Goal: Information Seeking & Learning: Learn about a topic

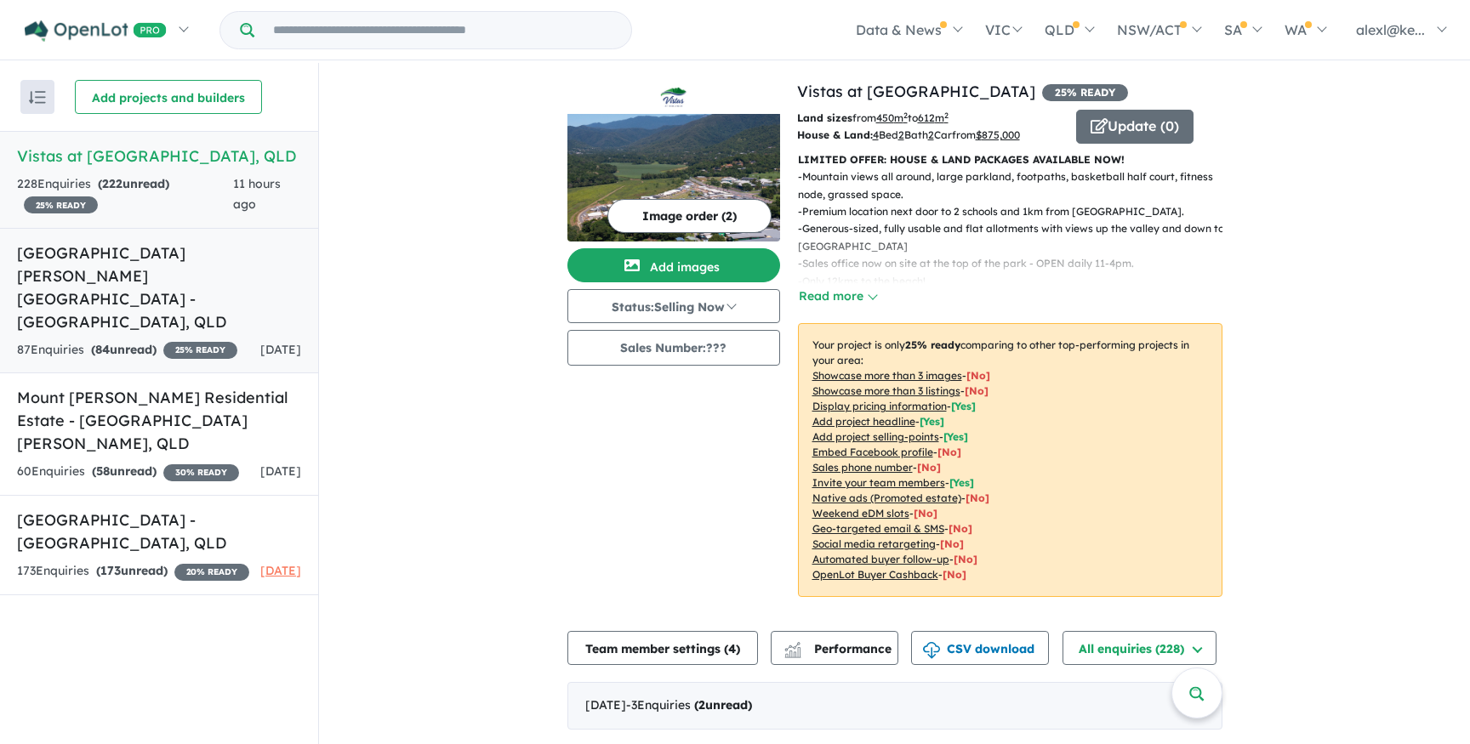
click at [117, 249] on h5 "[GEOGRAPHIC_DATA] [PERSON_NAME][GEOGRAPHIC_DATA] - [GEOGRAPHIC_DATA] , [GEOGRAP…" at bounding box center [159, 288] width 284 height 92
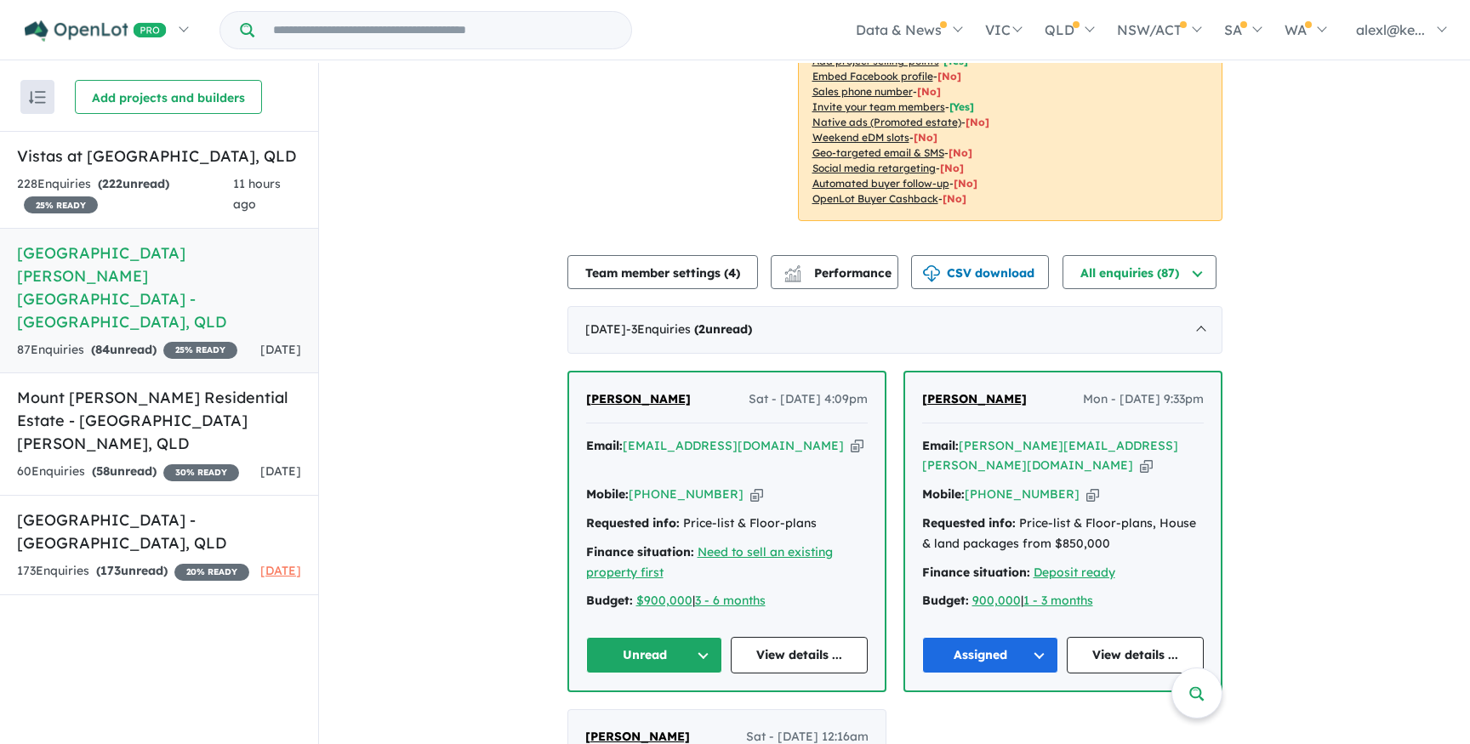
scroll to position [417, 0]
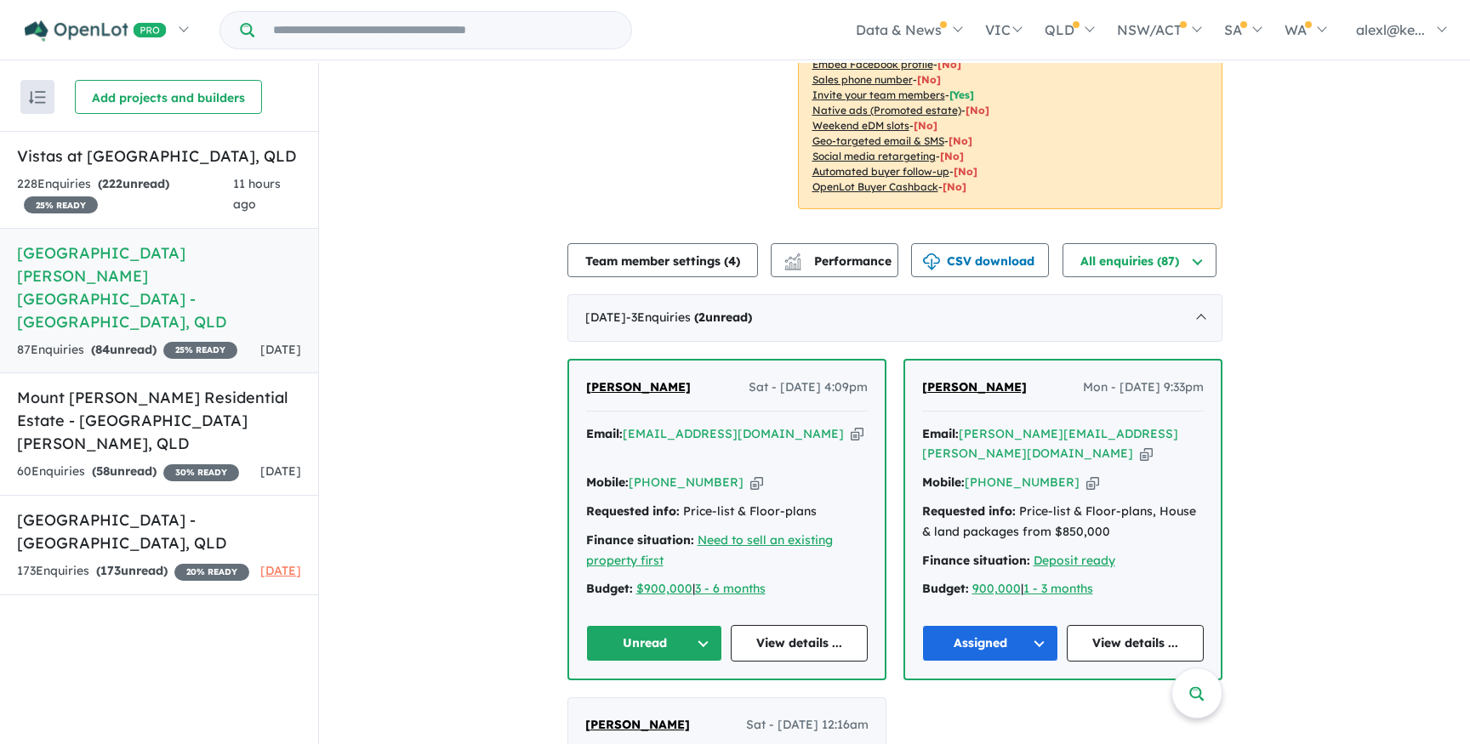
click at [700, 625] on button "Unread" at bounding box center [654, 643] width 137 height 37
click at [813, 546] on div "Email: [EMAIL_ADDRESS][DOMAIN_NAME] Copied! Mobile: [PHONE_NUMBER] Copied! Requ…" at bounding box center [727, 517] width 282 height 185
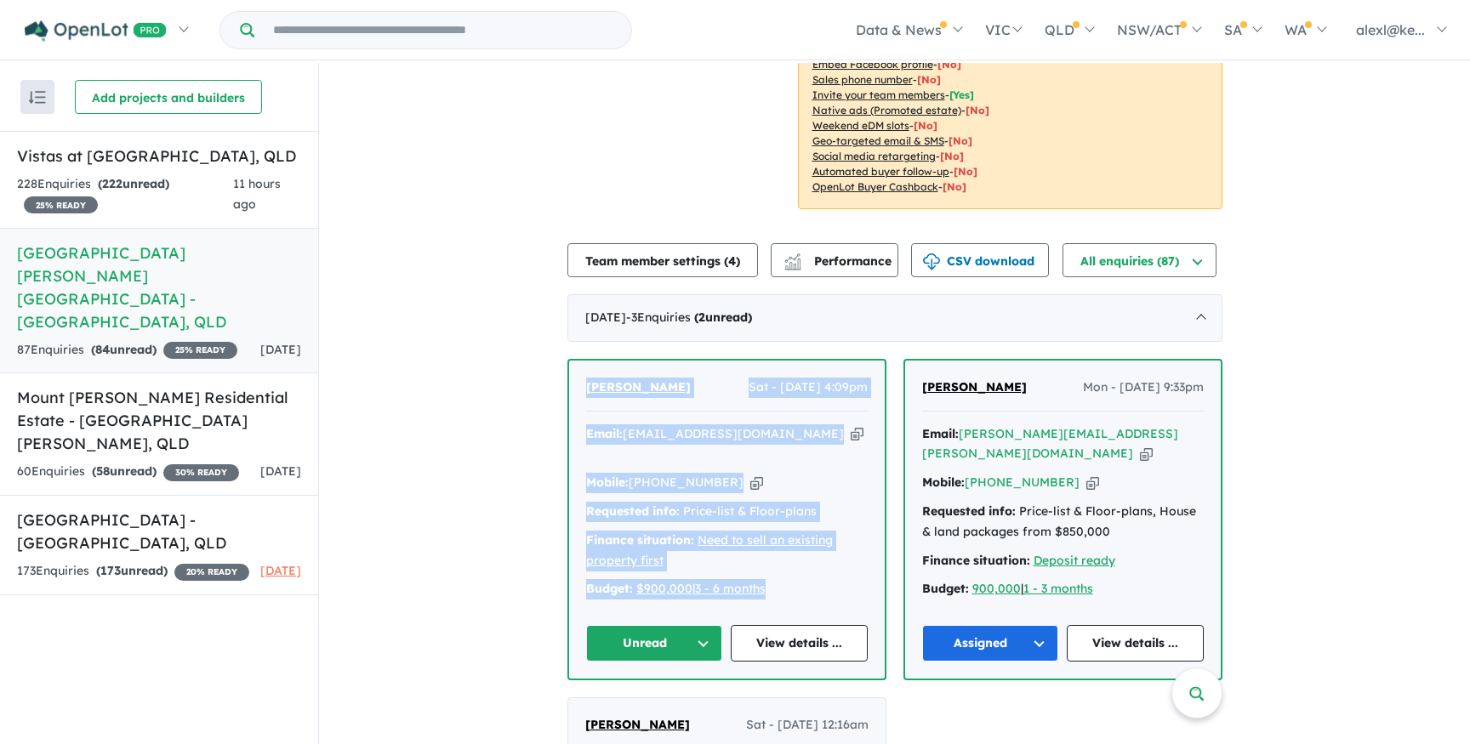
drag, startPoint x: 795, startPoint y: 540, endPoint x: 575, endPoint y: 340, distance: 296.9
click at [575, 361] on div "[PERSON_NAME] Sat - [DATE] 4:09pm Email: [EMAIL_ADDRESS][DOMAIN_NAME] Copied! M…" at bounding box center [727, 520] width 316 height 318
copy div "[PERSON_NAME] Sat - [DATE] 4:09pm Email: [EMAIL_ADDRESS][DOMAIN_NAME] Copied! M…"
click at [796, 625] on link "View details ..." at bounding box center [799, 643] width 137 height 37
click at [115, 165] on h5 "Vistas at [GEOGRAPHIC_DATA] , [GEOGRAPHIC_DATA]" at bounding box center [159, 156] width 284 height 23
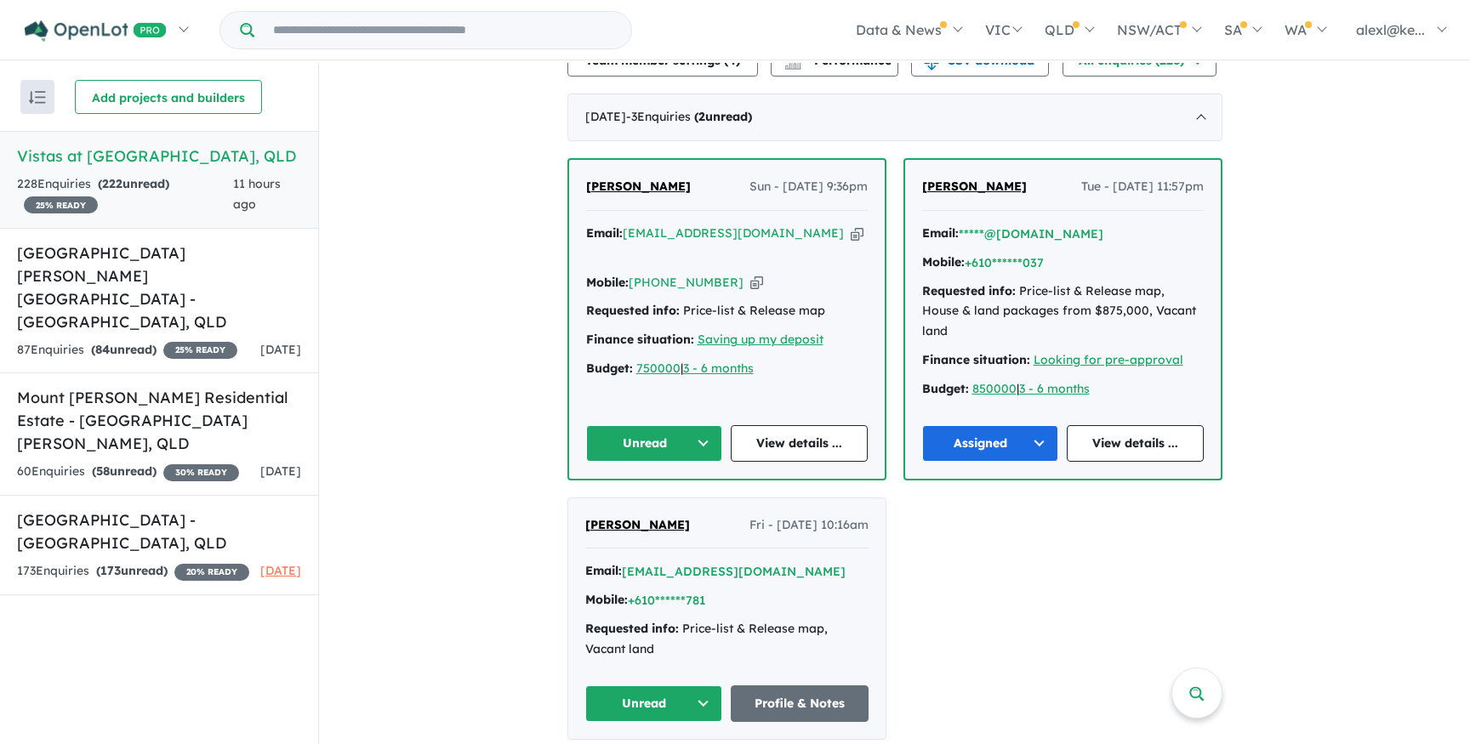
scroll to position [596, 0]
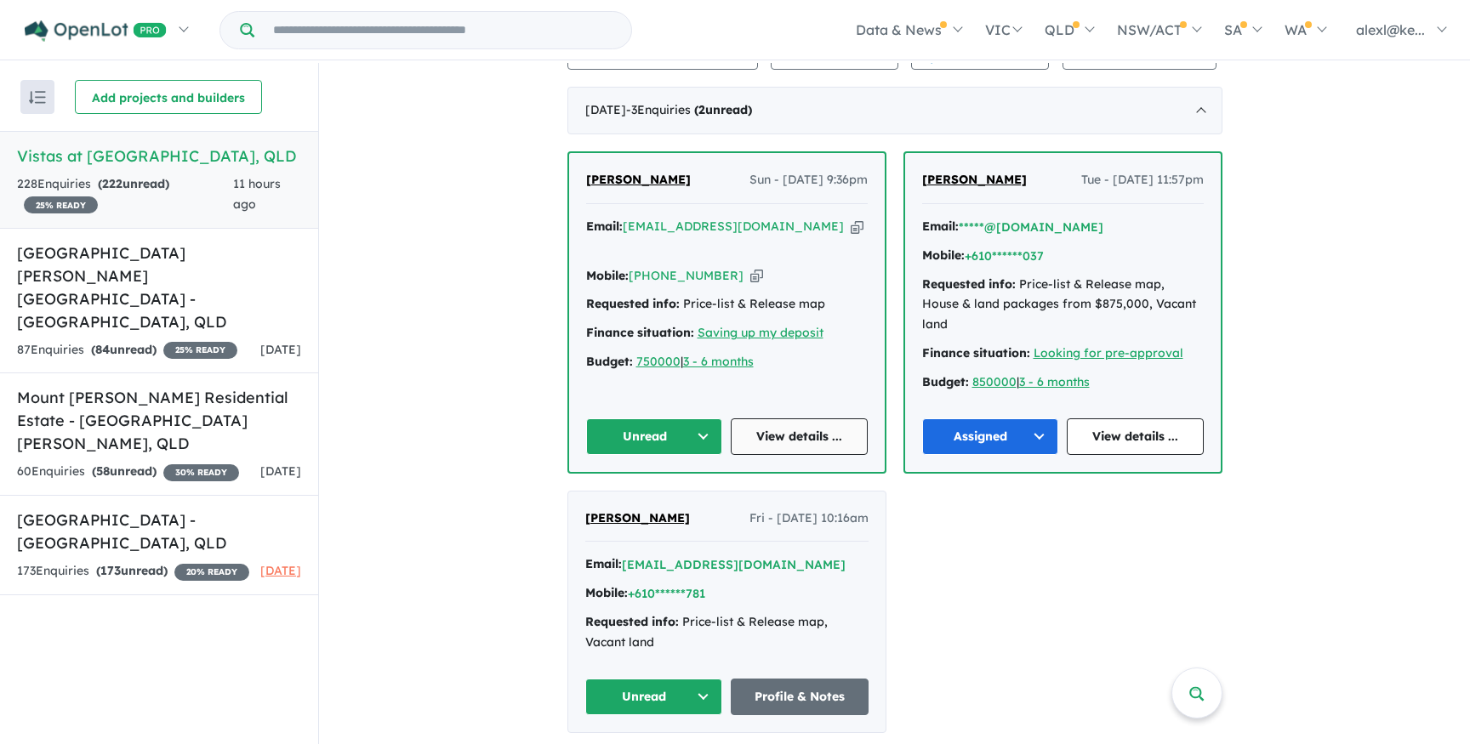
click at [791, 419] on link "View details ..." at bounding box center [799, 437] width 137 height 37
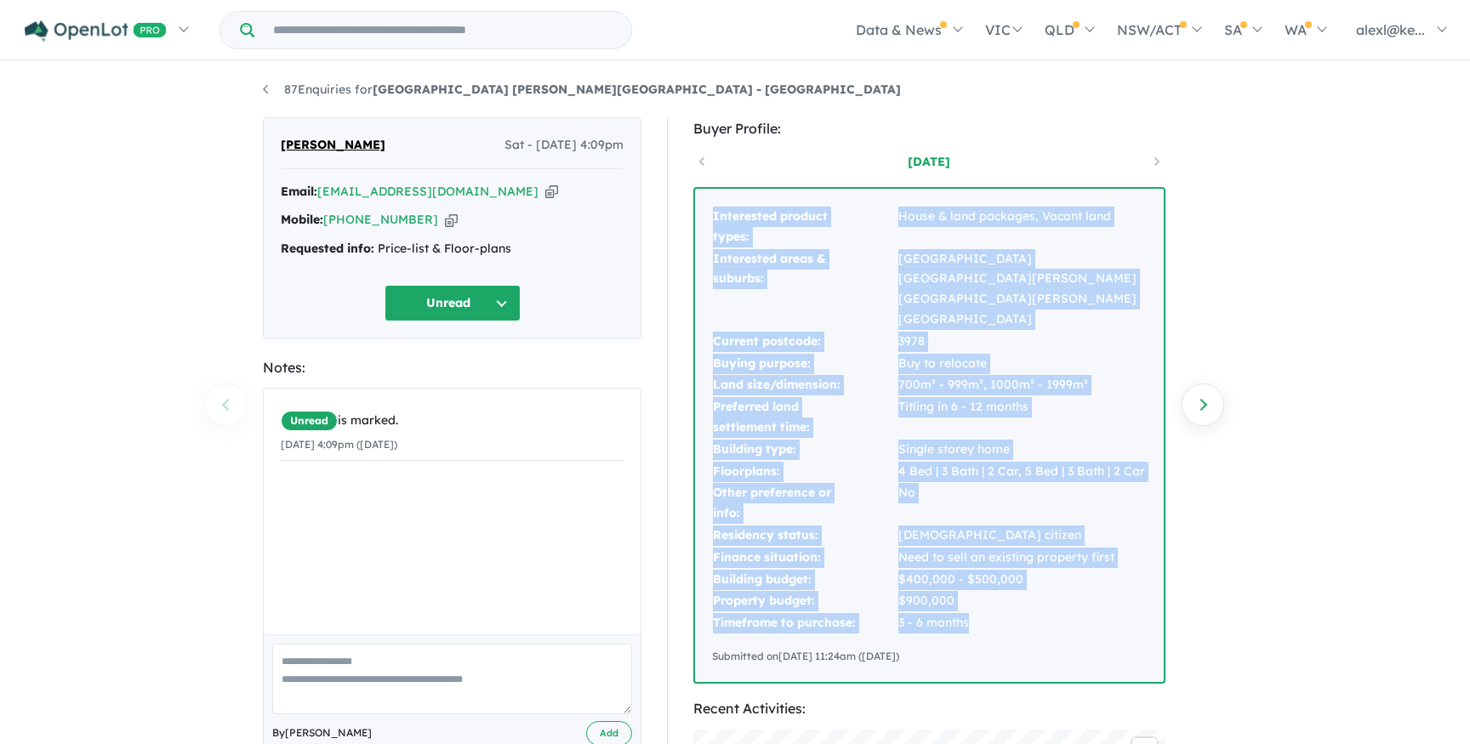
drag, startPoint x: 977, startPoint y: 585, endPoint x: 692, endPoint y: 239, distance: 447.9
click at [692, 239] on div "Buyer Profile: 1 day ago Interested product types: House & land packages, Vacan…" at bounding box center [937, 700] width 540 height 1166
copy tbody "Interested product types: House & land packages, Vacant land Interested areas &…"
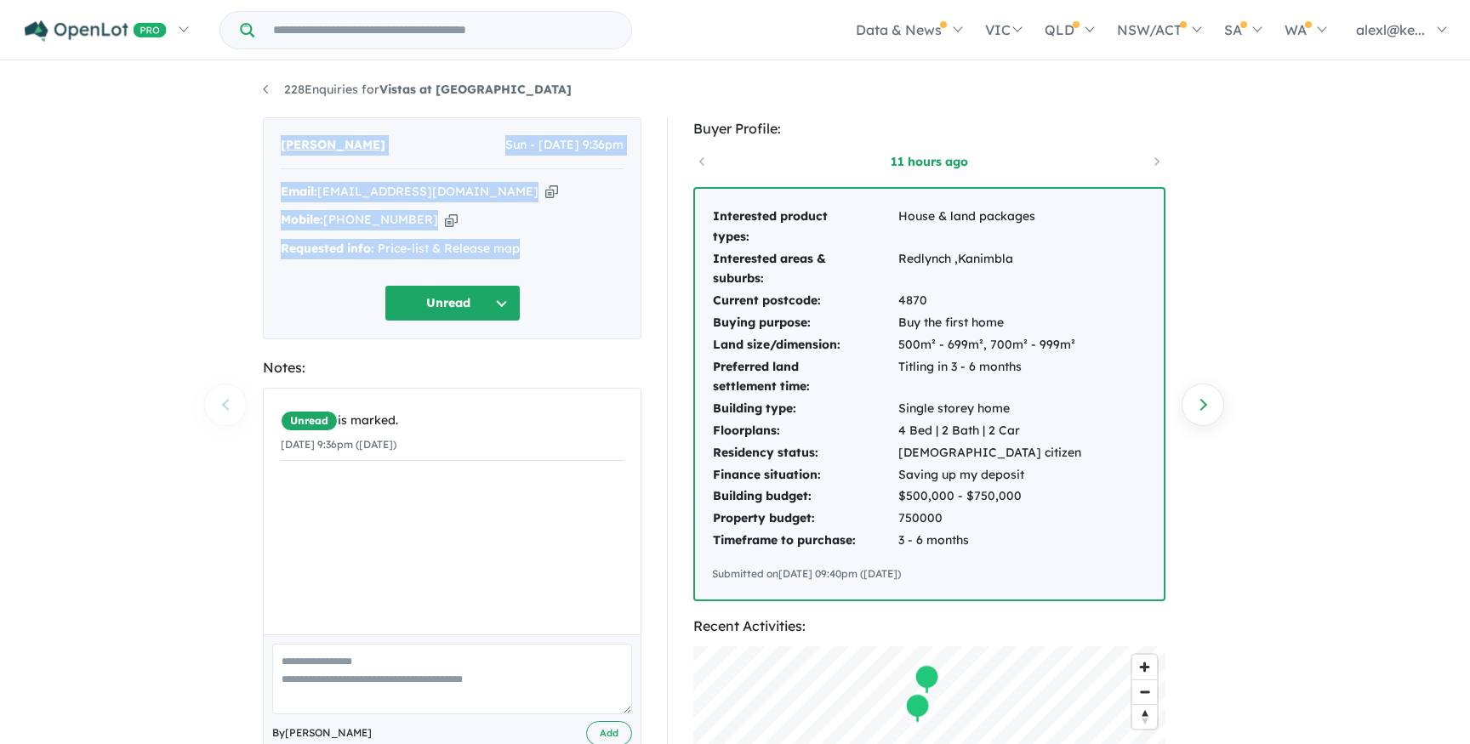
drag, startPoint x: 525, startPoint y: 248, endPoint x: 277, endPoint y: 143, distance: 269.6
click at [277, 143] on div "Sujo Johnson Sun - 31/08/2025, 9:36pm Email: sujojohnson96@gmail.com Copied! Mo…" at bounding box center [452, 228] width 379 height 222
copy div "Sujo Johnson Sun - 31/08/2025, 9:36pm Email: sujojohnson96@gmail.com Copied! Mo…"
click at [973, 539] on td "3 - 6 months" at bounding box center [990, 541] width 185 height 22
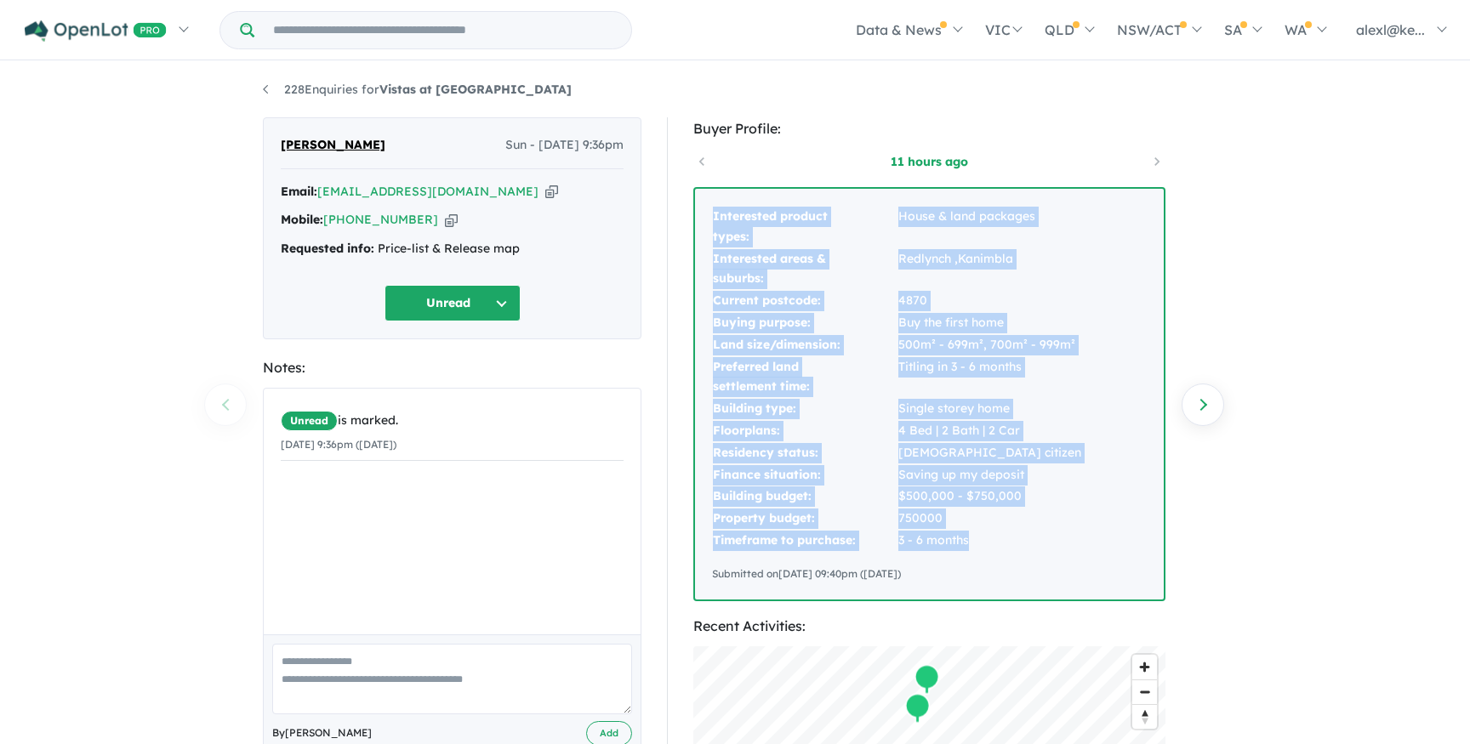
drag, startPoint x: 973, startPoint y: 539, endPoint x: 710, endPoint y: 225, distance: 409.6
click at [710, 225] on div "Interested product types: House & land packages Interested areas & suburbs: Red…" at bounding box center [929, 394] width 469 height 411
copy tbody "Interested product types: House & land packages Interested areas & suburbs: Red…"
